Goal: Entertainment & Leisure: Consume media (video, audio)

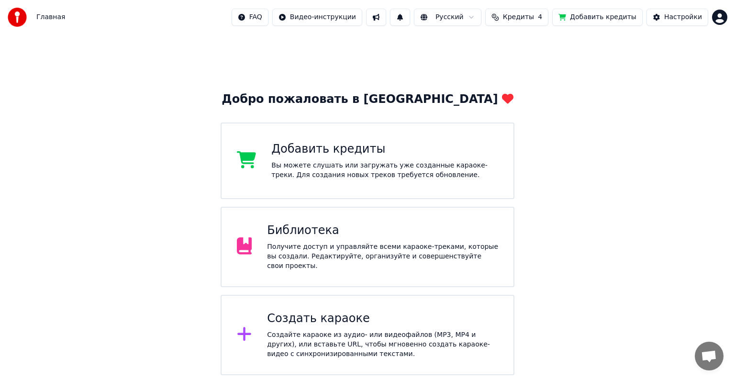
click at [379, 255] on div "Получите доступ и управляйте всеми караоке-треками, которые вы создали. Редакти…" at bounding box center [382, 256] width 231 height 29
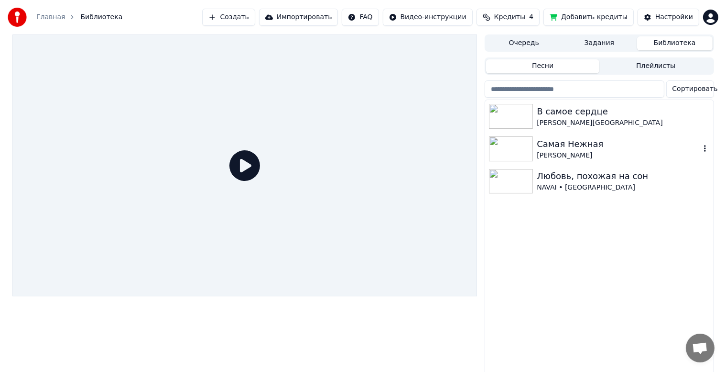
click at [527, 141] on img at bounding box center [511, 148] width 44 height 25
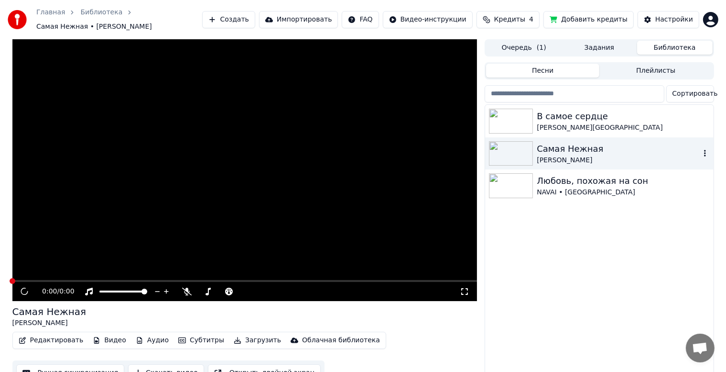
click at [704, 149] on icon "button" at bounding box center [706, 153] width 10 height 8
click at [554, 270] on div "В самое сердце [PERSON_NAME] Самая Нежная [PERSON_NAME] Любовь, похожая на сон …" at bounding box center [599, 244] width 228 height 278
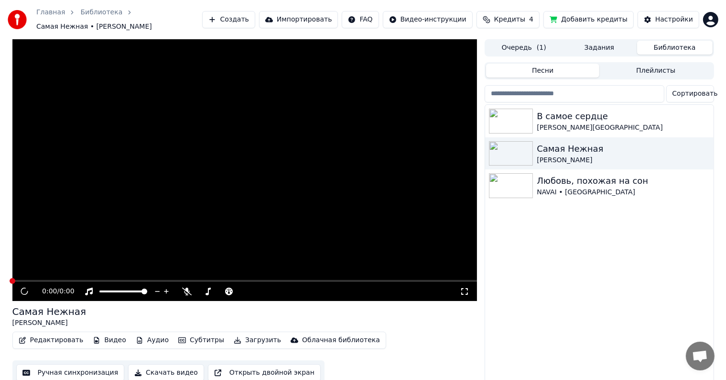
click at [604, 44] on button "Задания" at bounding box center [600, 48] width 76 height 14
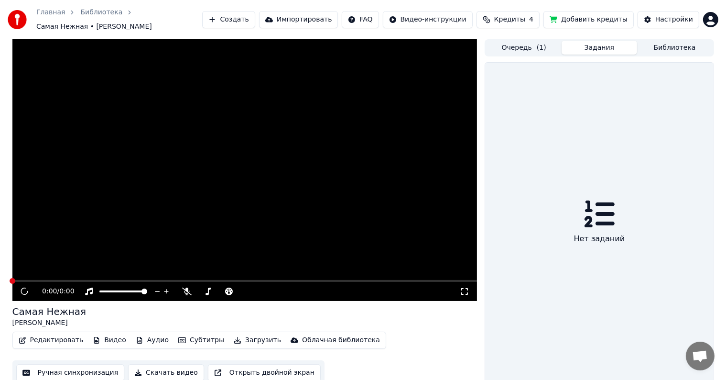
click at [532, 50] on button "Очередь ( 1 )" at bounding box center [524, 48] width 76 height 14
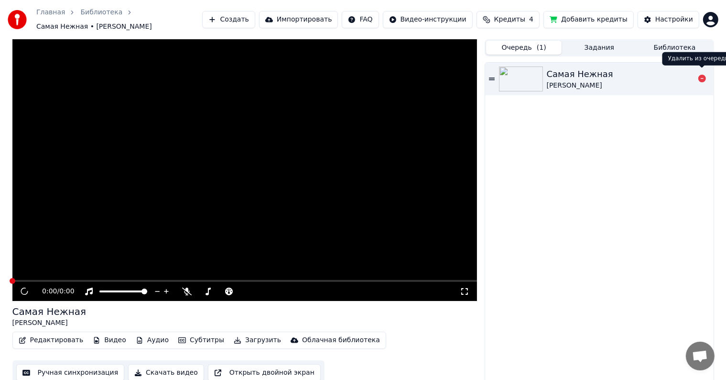
click at [703, 77] on icon at bounding box center [703, 79] width 8 height 8
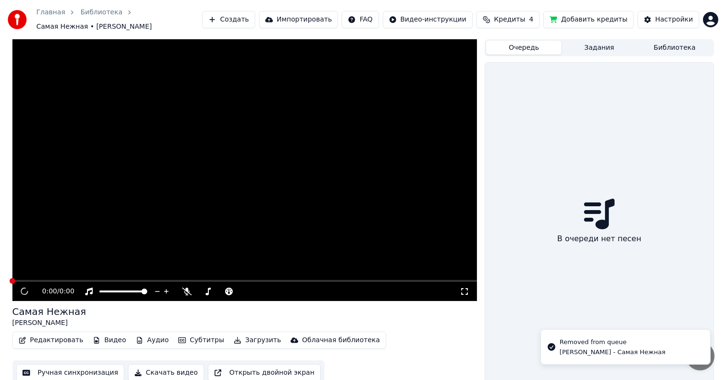
click at [595, 46] on button "Задания" at bounding box center [600, 48] width 76 height 14
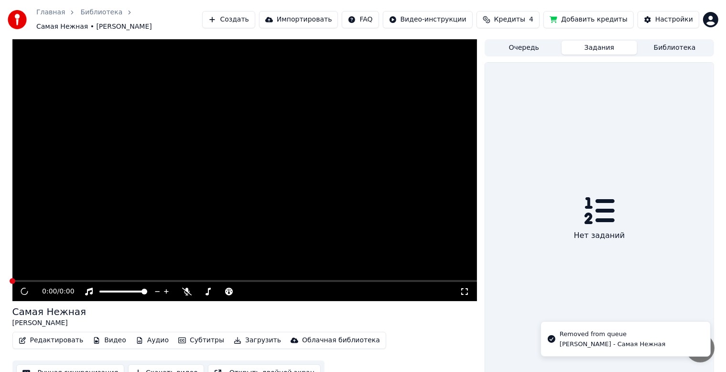
click at [672, 44] on button "Библиотека" at bounding box center [675, 48] width 76 height 14
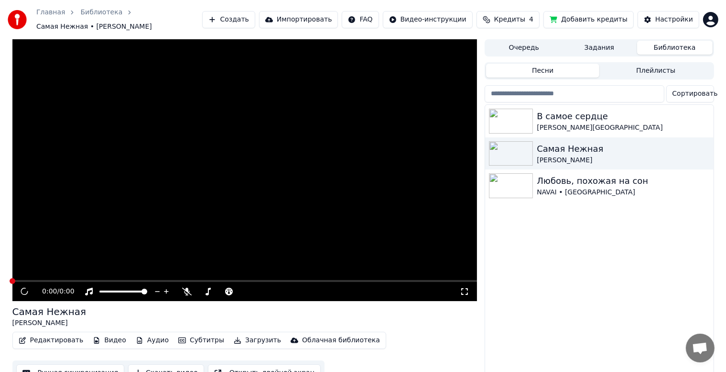
click at [19, 287] on div "0:00 / 0:00" at bounding box center [245, 291] width 458 height 10
click at [145, 203] on video at bounding box center [244, 170] width 465 height 262
click at [275, 280] on span at bounding box center [244, 281] width 465 height 2
click at [521, 116] on img at bounding box center [511, 121] width 44 height 25
